Goal: Information Seeking & Learning: Learn about a topic

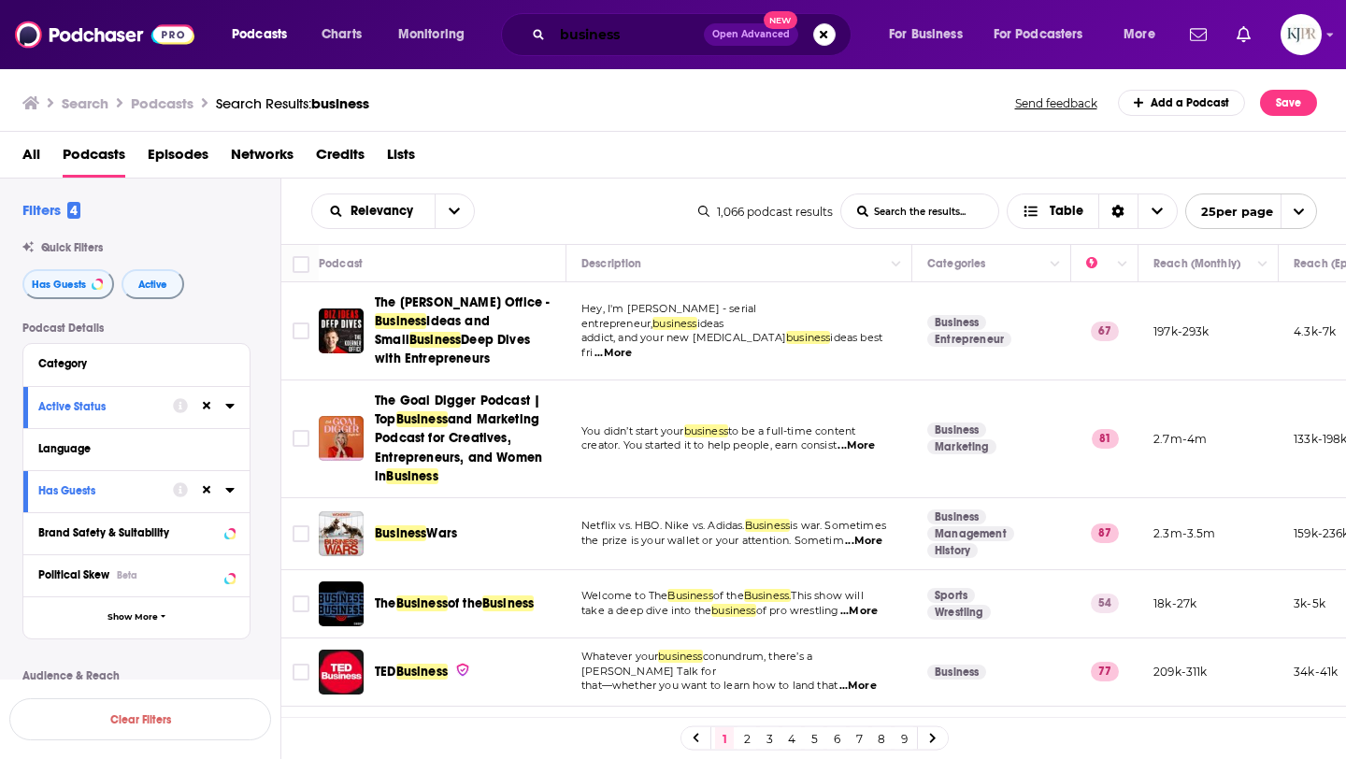
click at [684, 34] on input "business" at bounding box center [627, 35] width 151 height 30
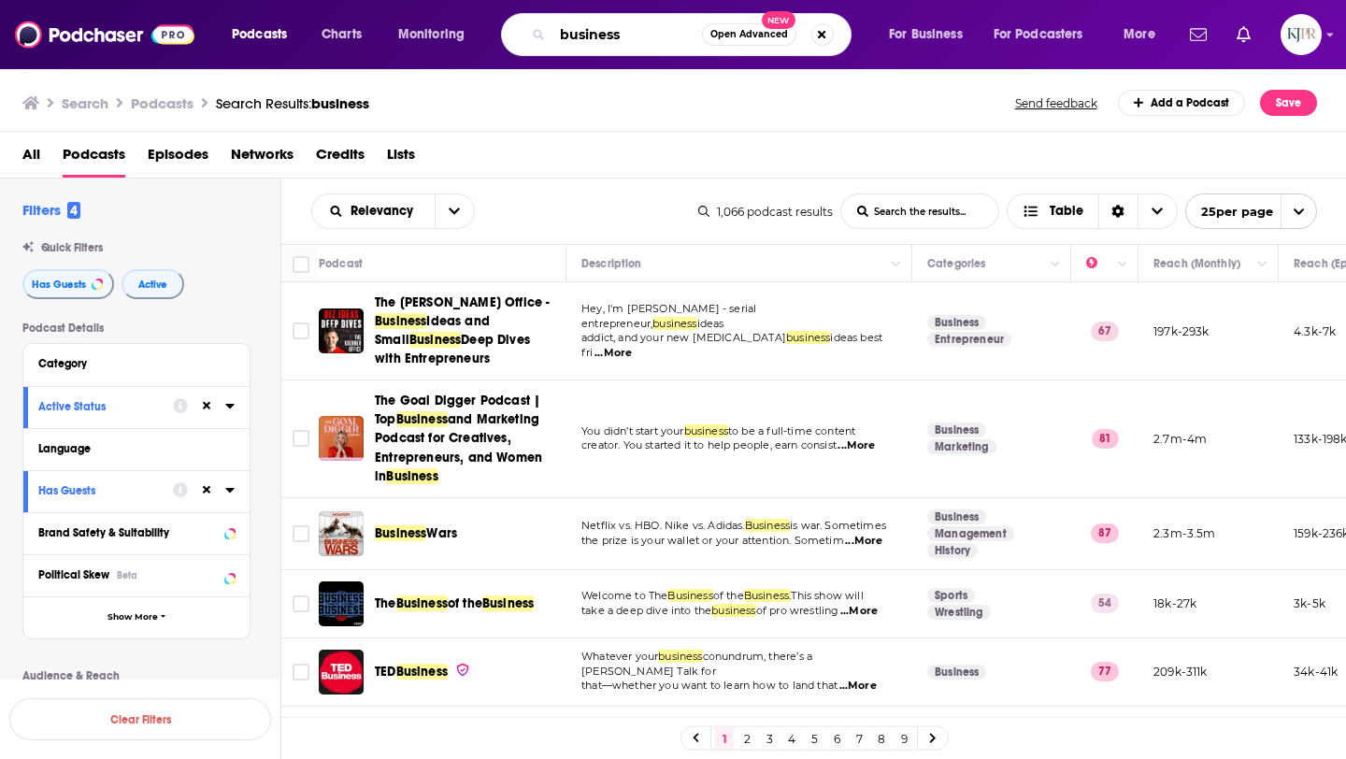
click at [684, 34] on input "business" at bounding box center [627, 35] width 150 height 30
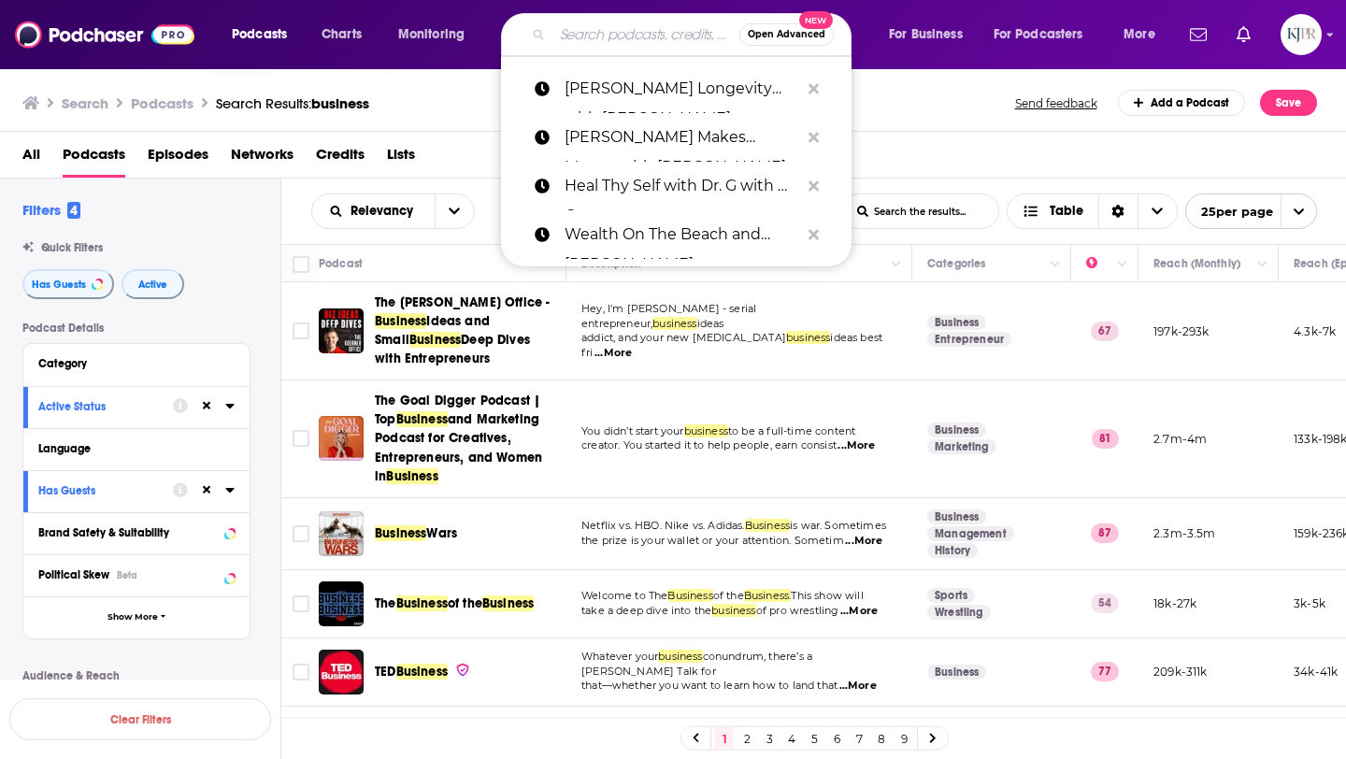
paste input "Dare to Lead with [PERSON_NAME]"
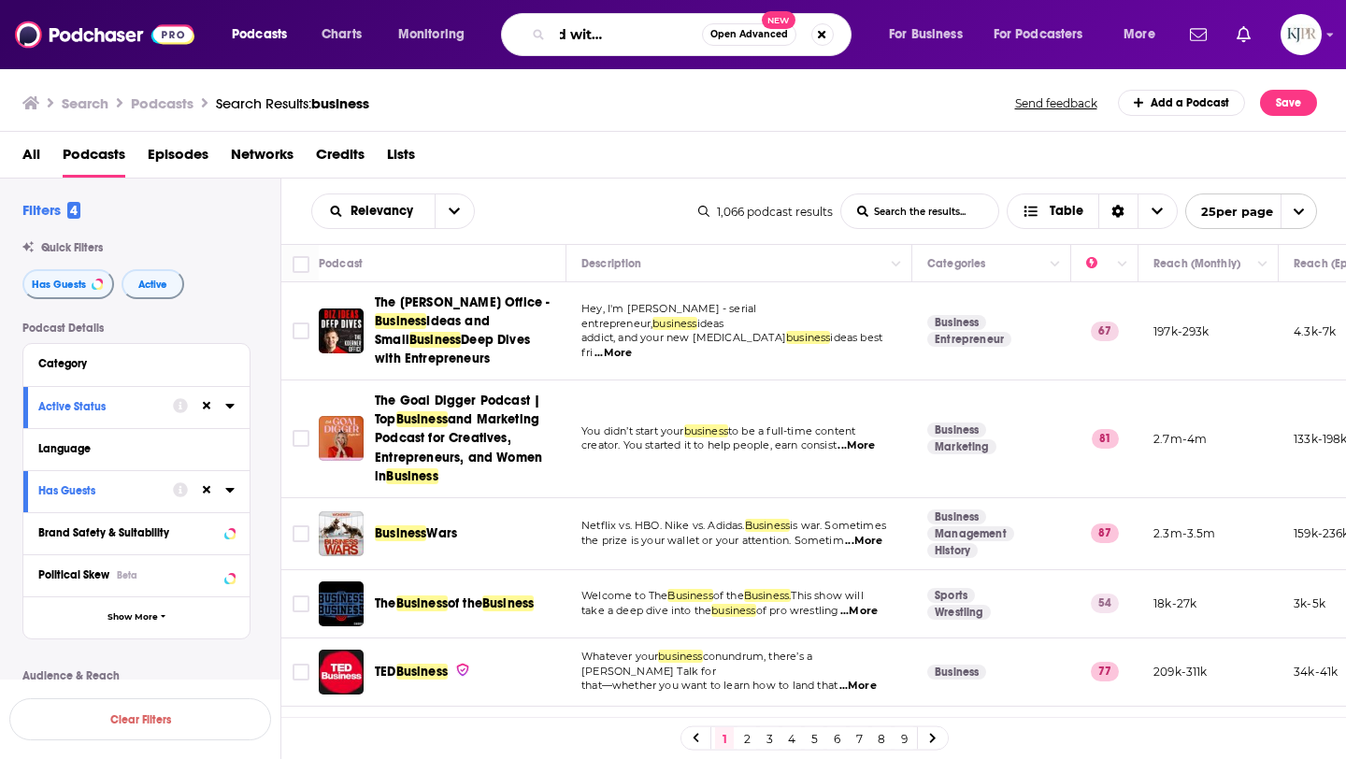
type input "Dare to Lead with [PERSON_NAME]"
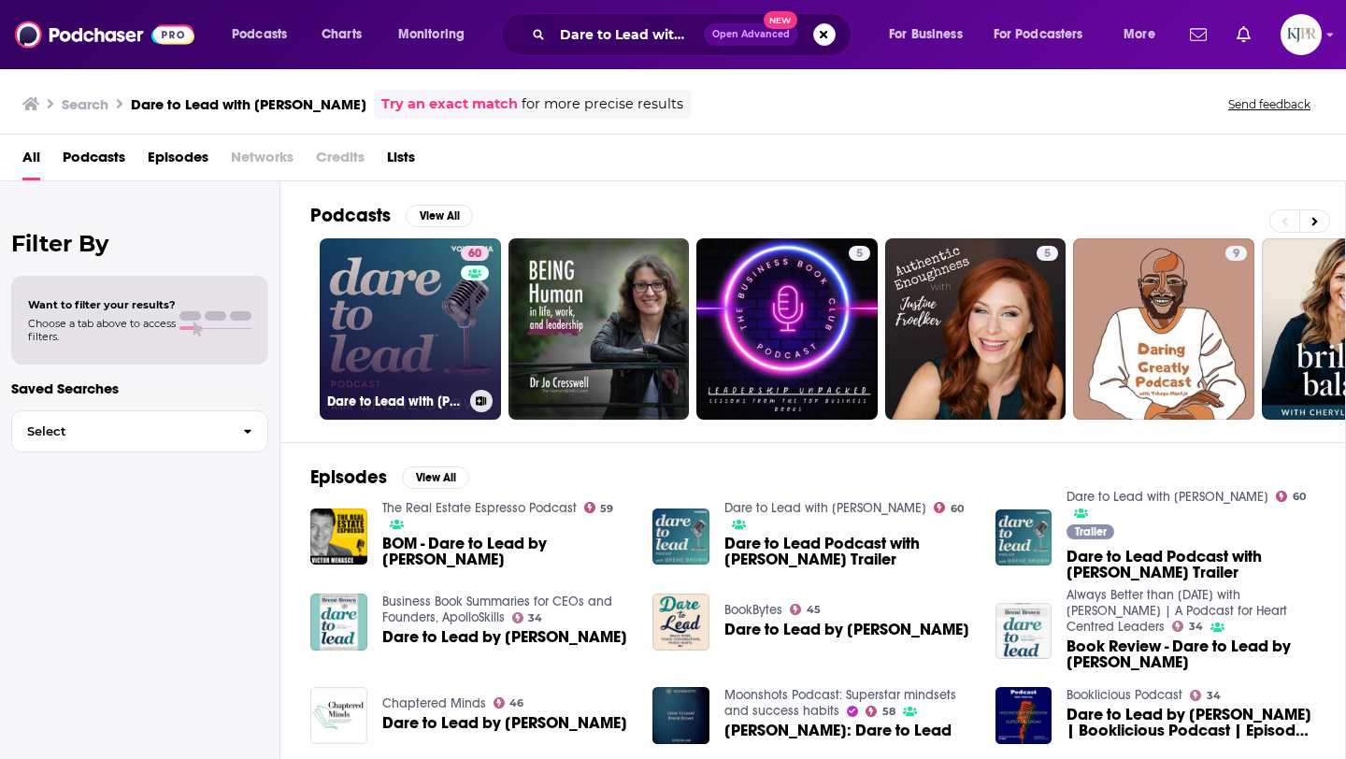
click at [485, 323] on div "60" at bounding box center [477, 318] width 33 height 144
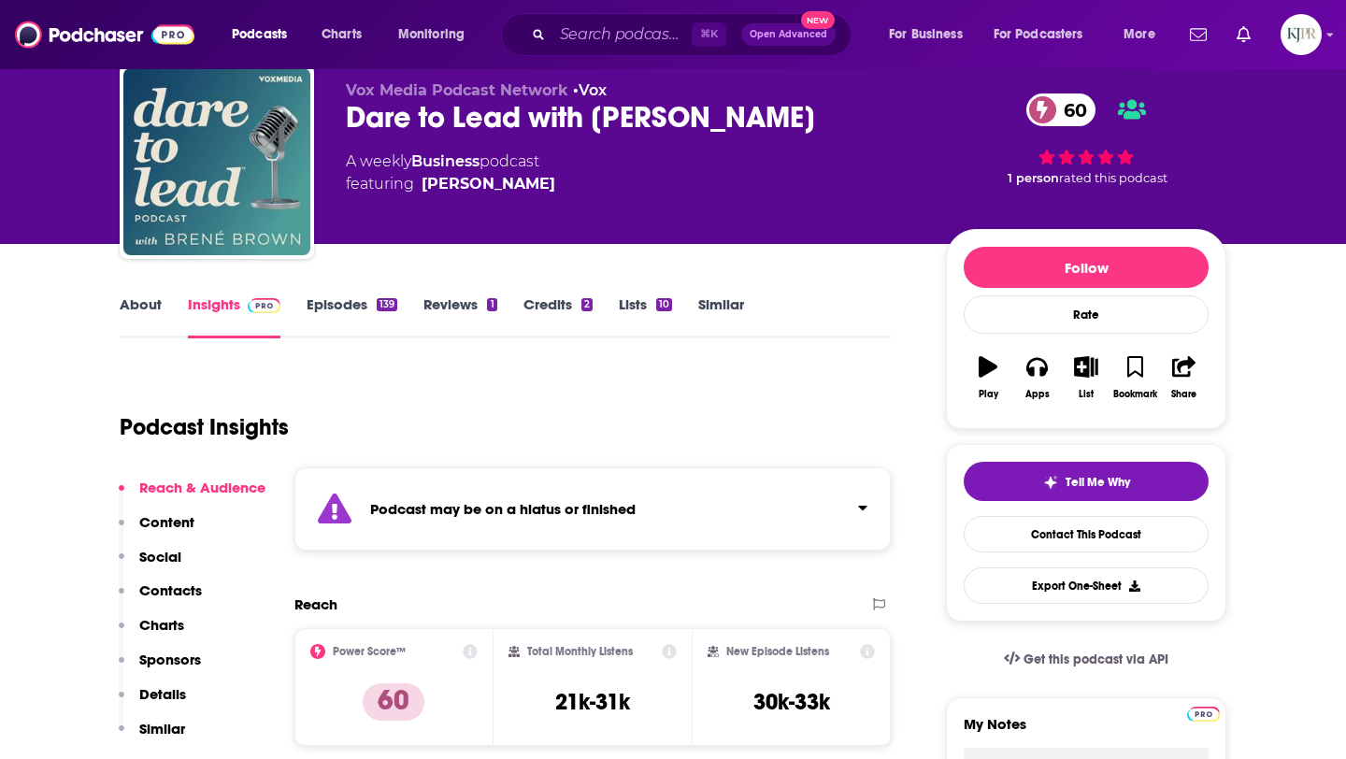
scroll to position [44, 0]
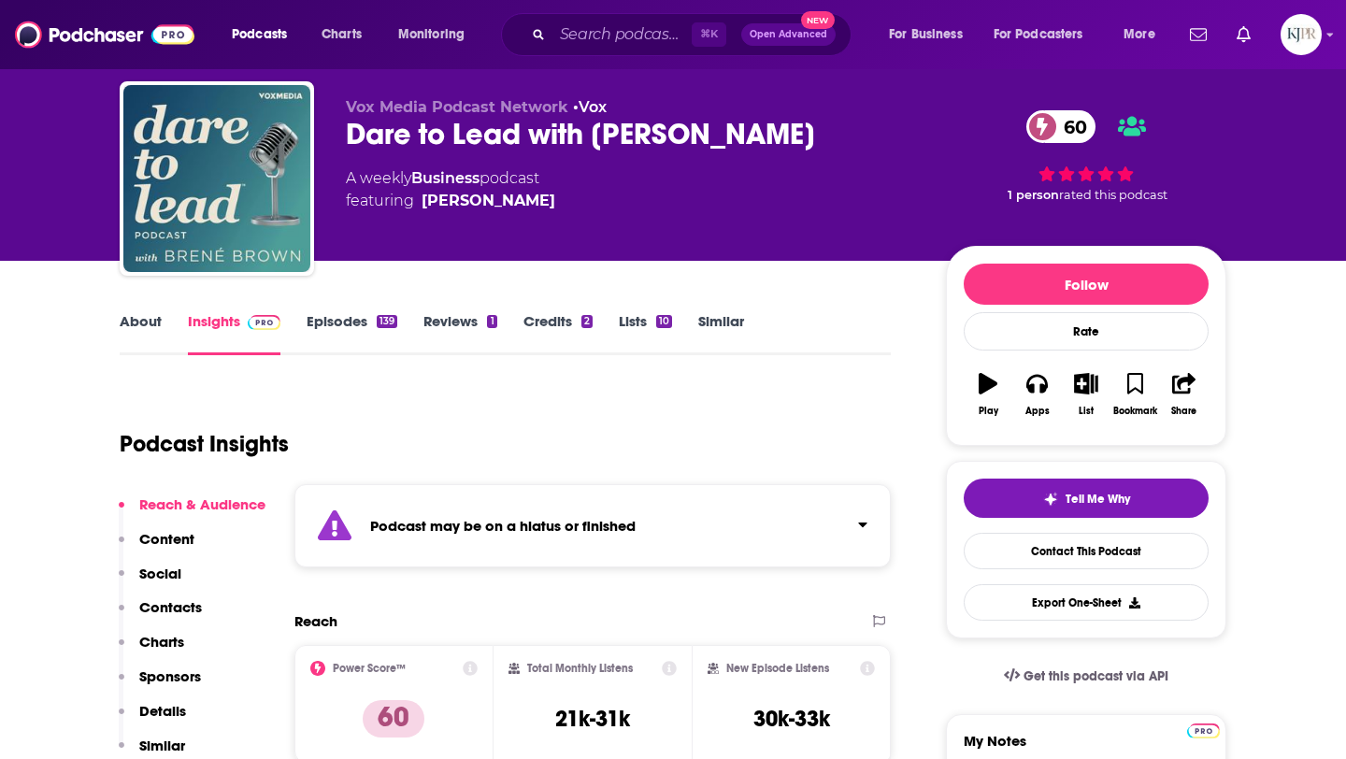
click at [366, 341] on link "Episodes 139" at bounding box center [352, 333] width 91 height 43
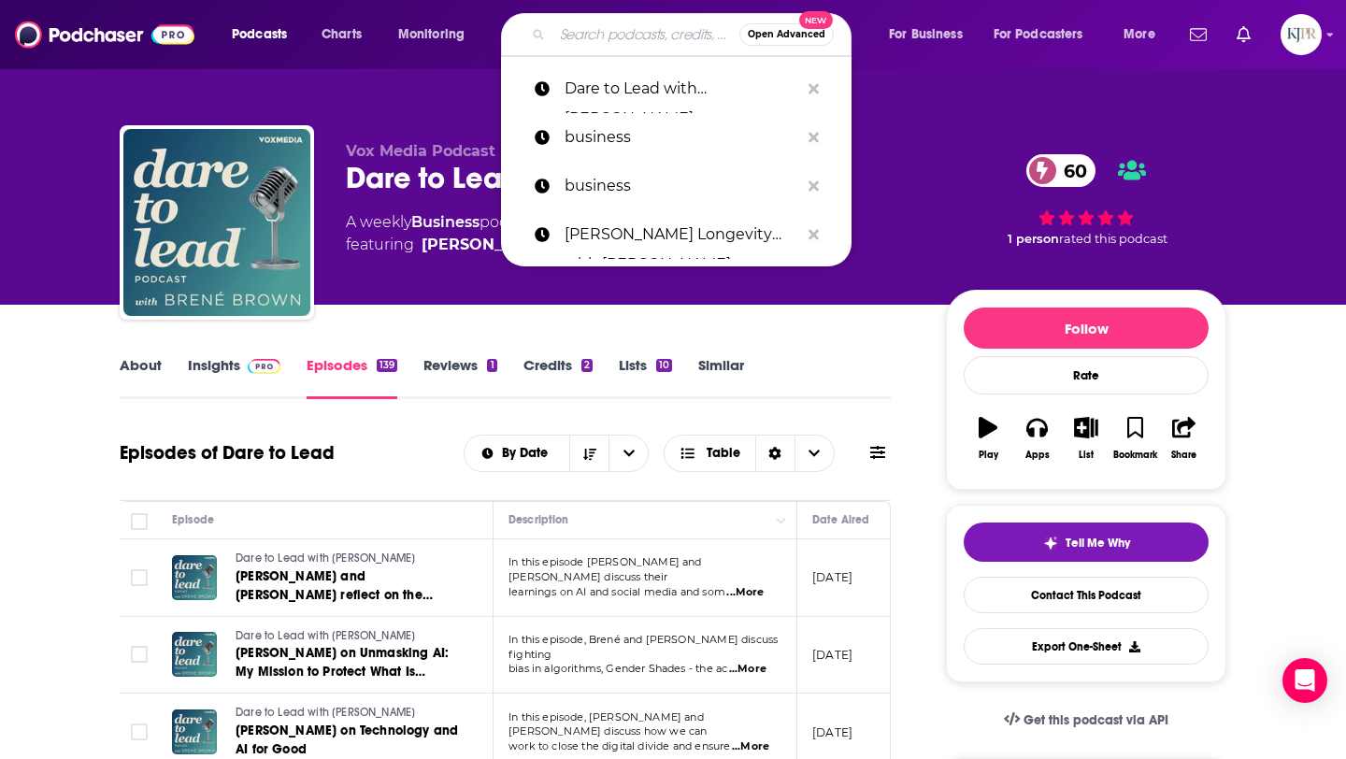
click at [606, 42] on input "Search podcasts, credits, & more..." at bounding box center [645, 35] width 187 height 30
paste input "The Look & Sound of Leadership"
type input "The Look & Sound of Leadership"
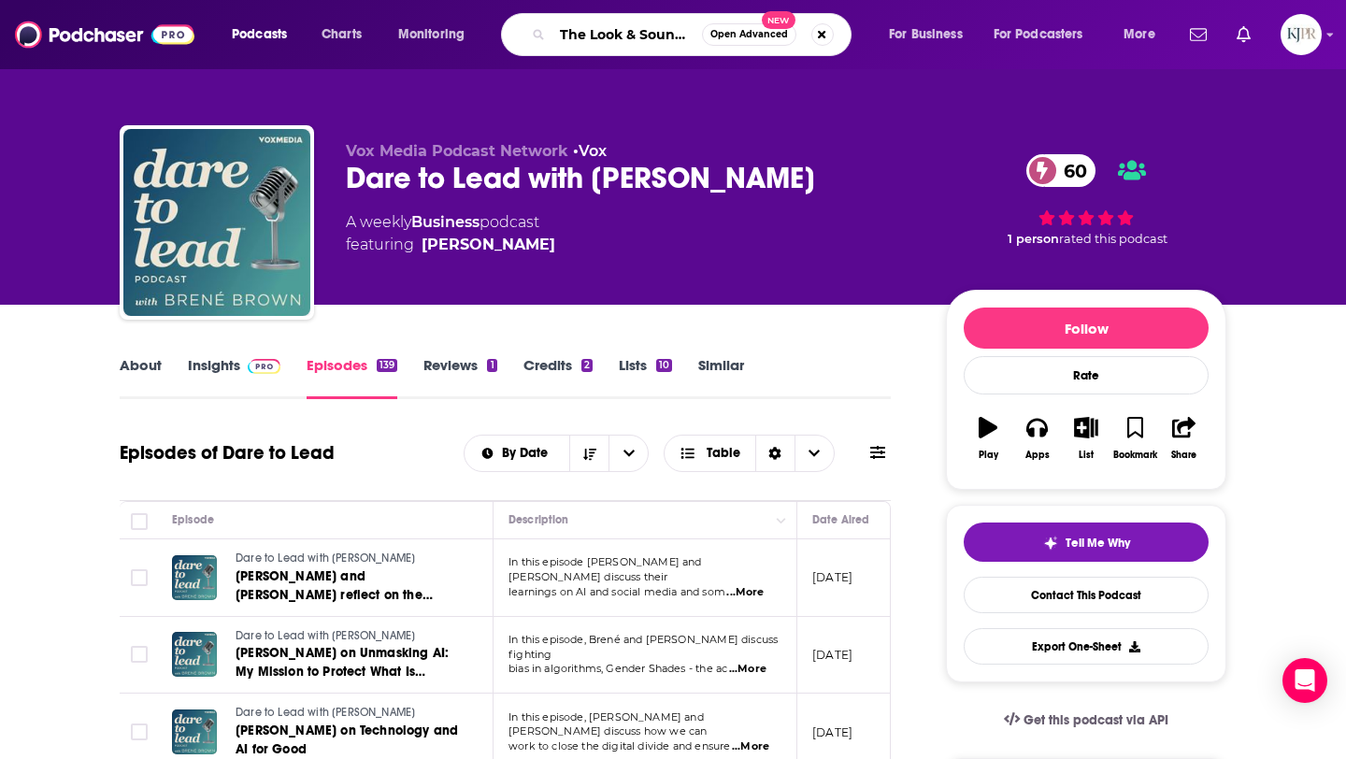
scroll to position [0, 88]
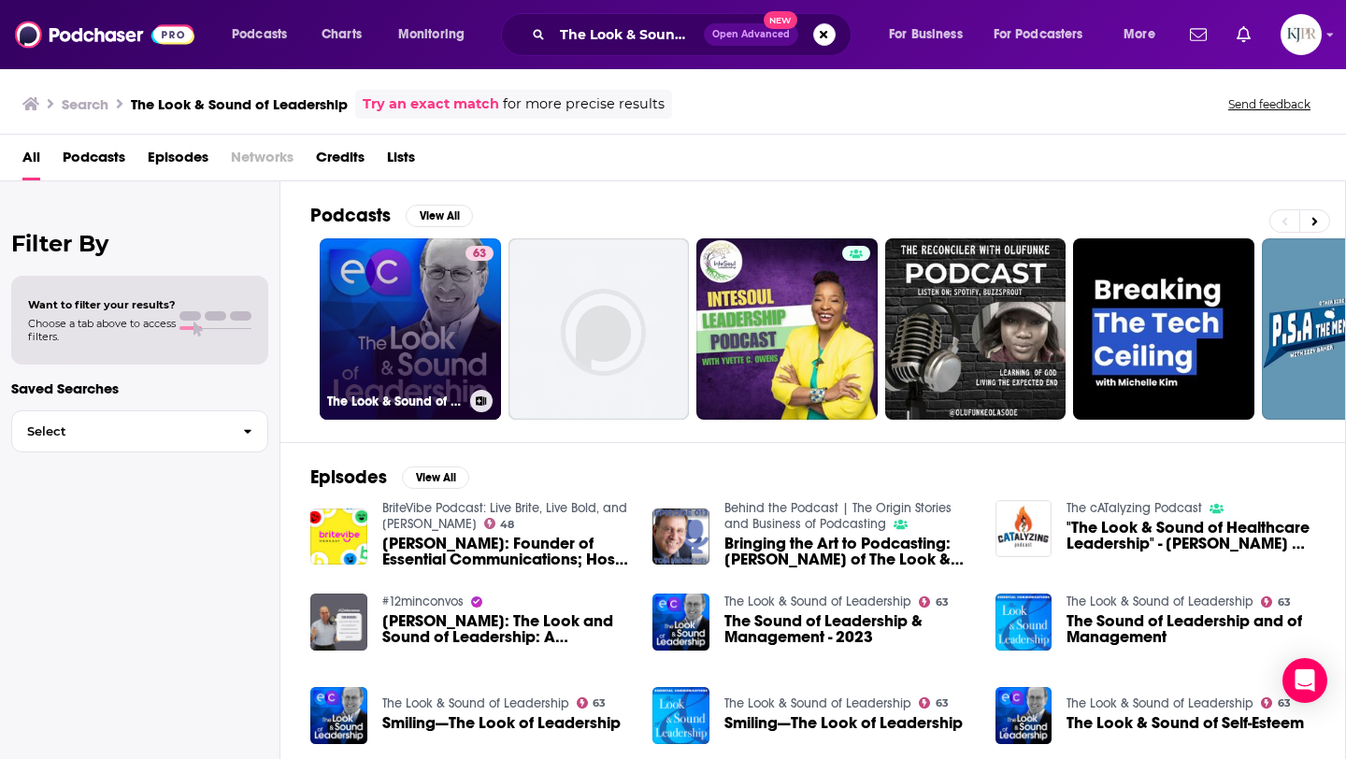
click at [447, 323] on link "63 The Look & Sound of Leadership" at bounding box center [410, 328] width 181 height 181
